Goal: Feedback & Contribution: Leave review/rating

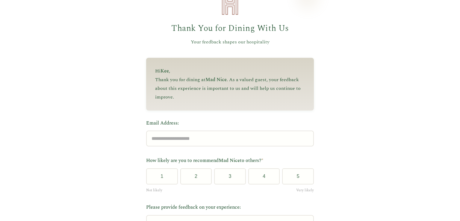
scroll to position [30, 0]
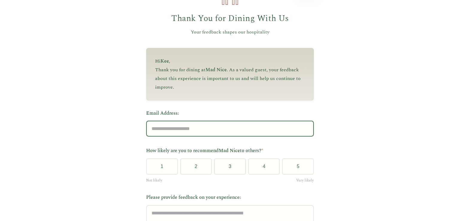
click at [168, 133] on input "Email Address:" at bounding box center [230, 129] width 168 height 16
type input "**********"
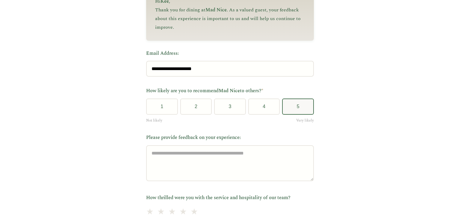
click at [292, 109] on button "5" at bounding box center [298, 106] width 32 height 16
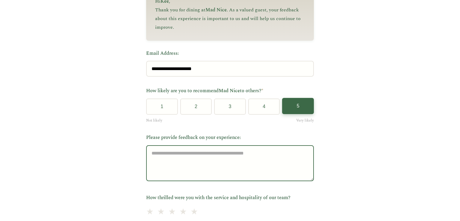
click at [215, 154] on textarea "Please provide feedback on your experience:" at bounding box center [230, 163] width 168 height 36
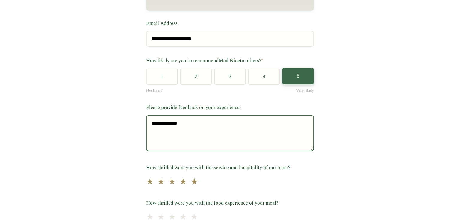
type textarea "**********"
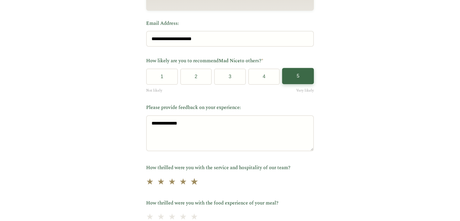
click at [190, 184] on span "★" at bounding box center [194, 182] width 8 height 15
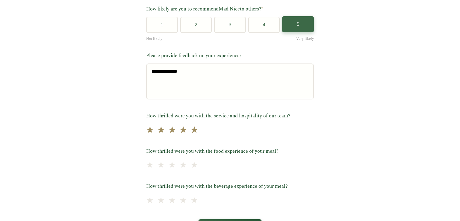
scroll to position [180, 0]
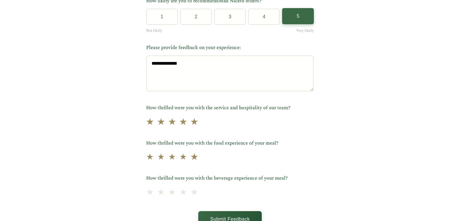
click at [191, 161] on span "★" at bounding box center [194, 157] width 8 height 15
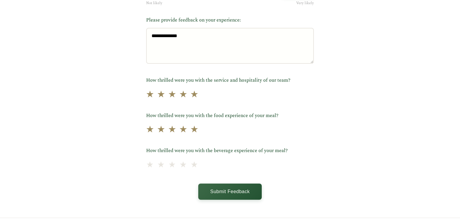
scroll to position [229, 0]
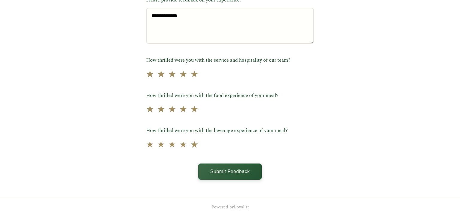
click at [191, 142] on span "★" at bounding box center [194, 144] width 8 height 15
click at [233, 172] on button "Submit Feedback" at bounding box center [229, 171] width 63 height 16
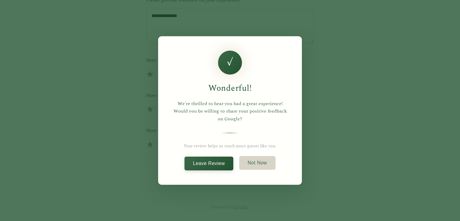
click at [249, 166] on button "Not Now" at bounding box center [257, 163] width 36 height 14
